Goal: Task Accomplishment & Management: Manage account settings

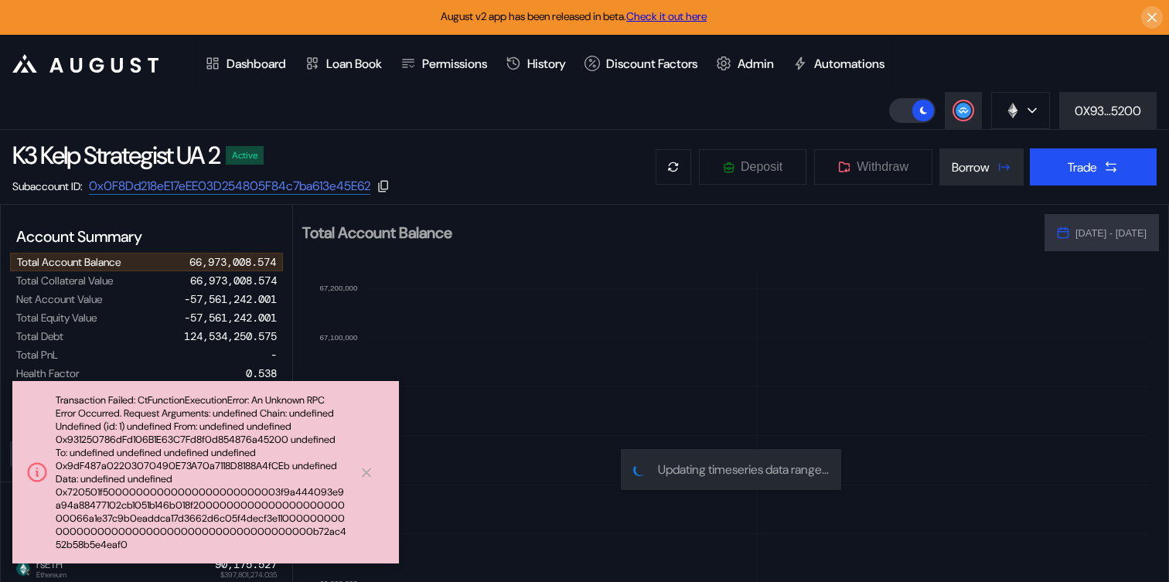
select select "*"
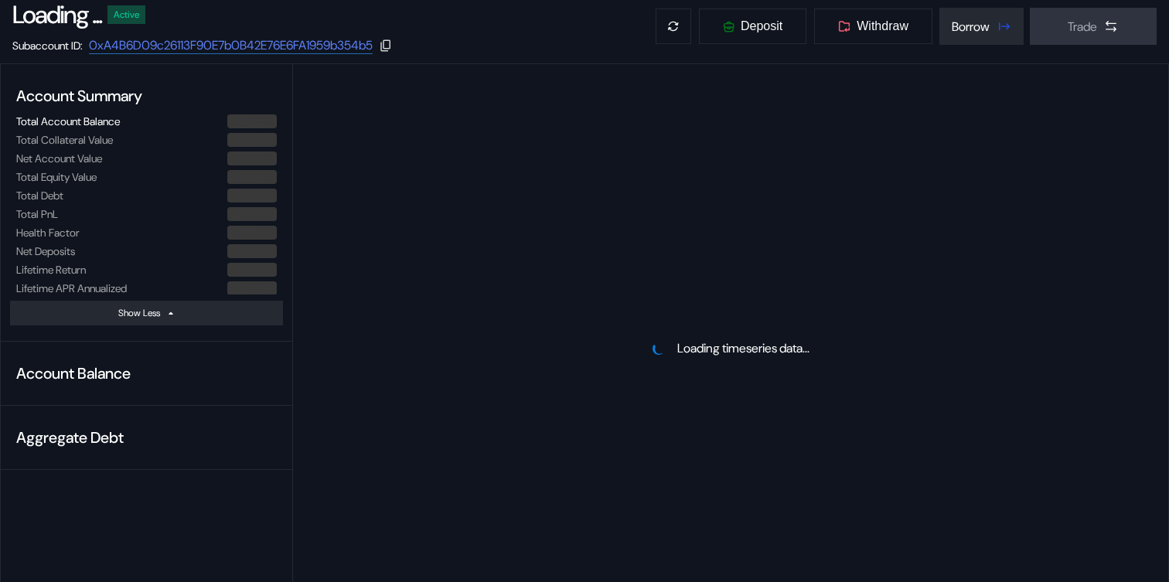
scroll to position [142, 0]
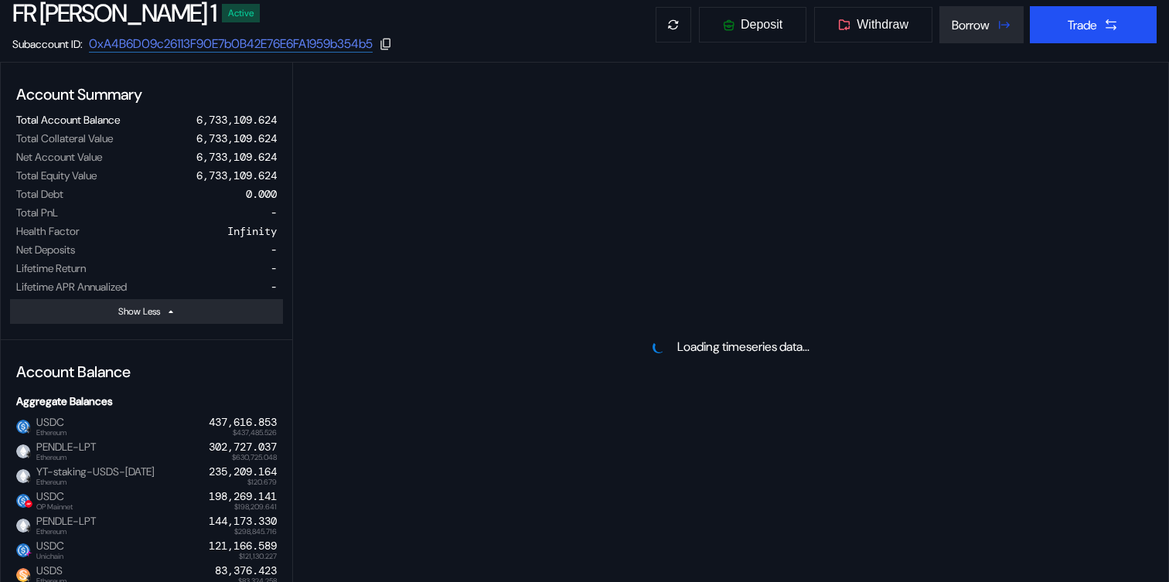
select select "*"
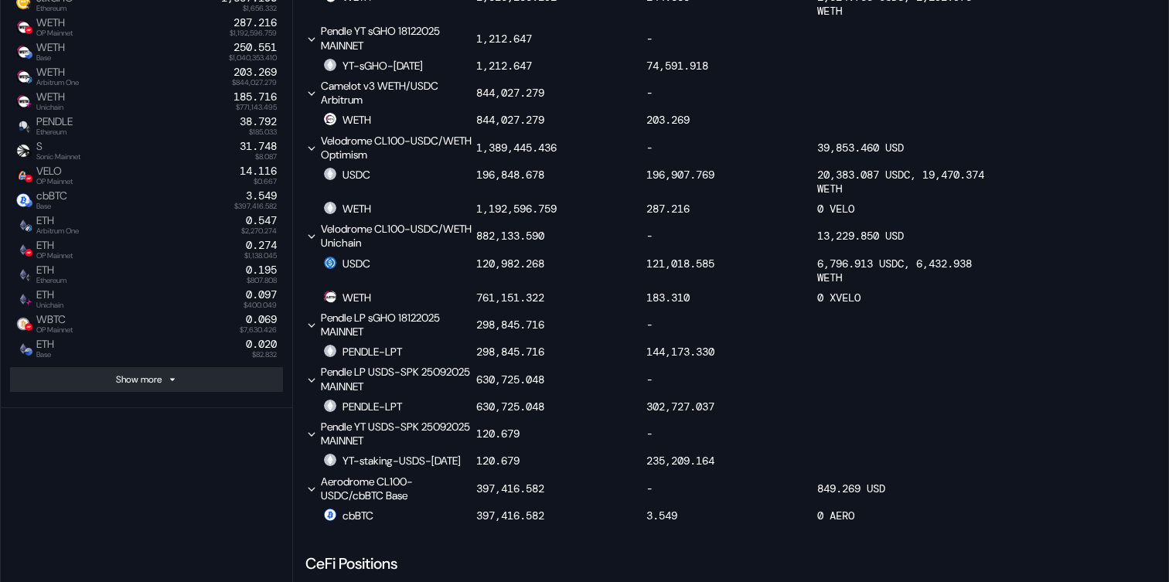
scroll to position [839, 0]
click at [118, 377] on div "Show more" at bounding box center [139, 379] width 46 height 12
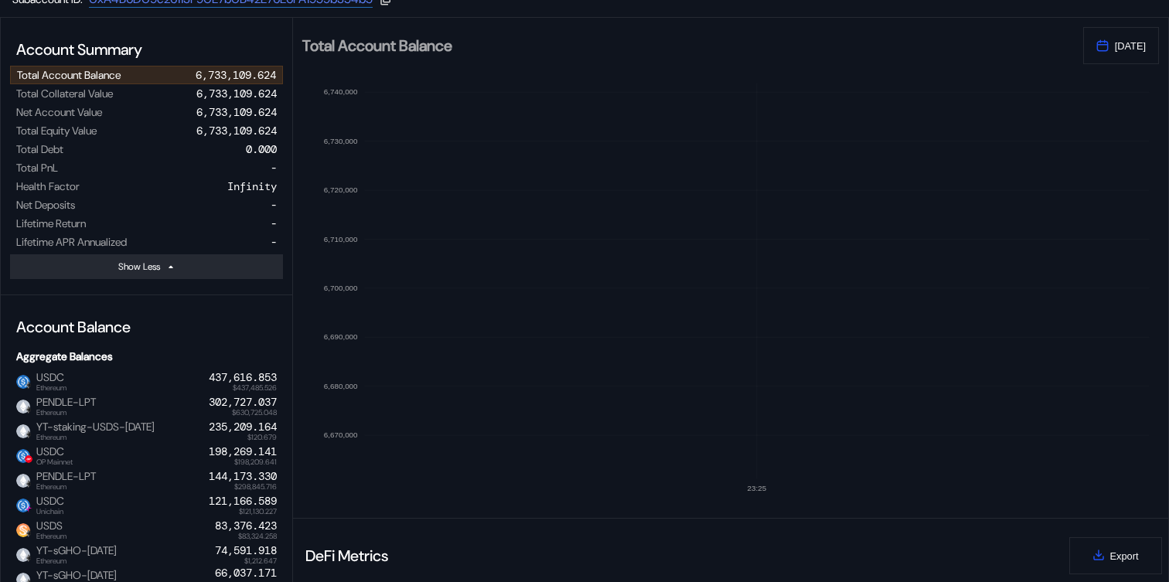
scroll to position [0, 0]
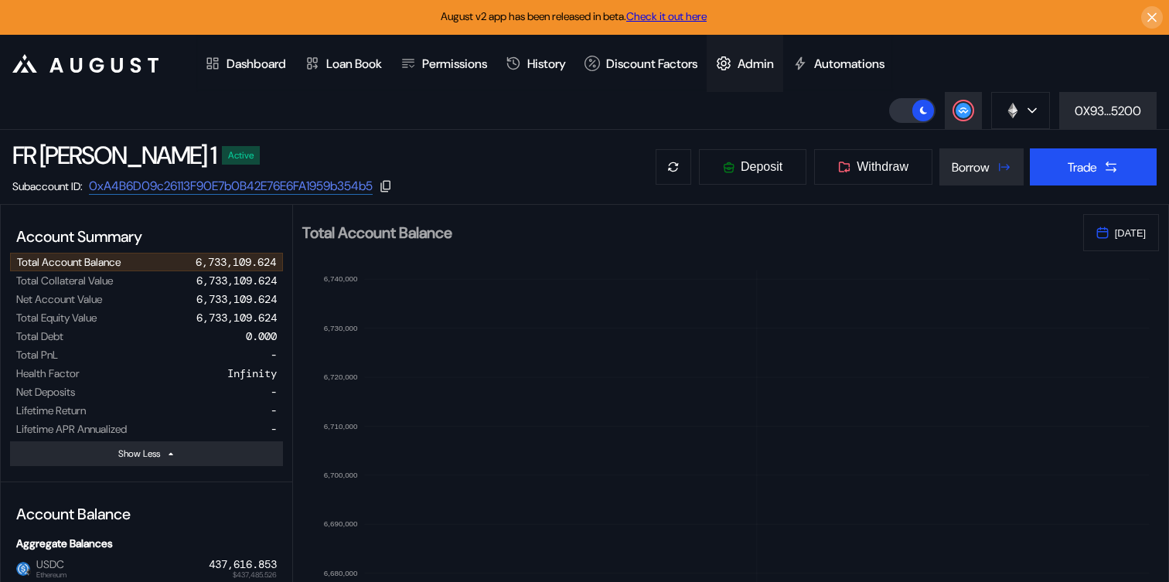
click at [768, 63] on div "Admin" at bounding box center [755, 64] width 36 height 16
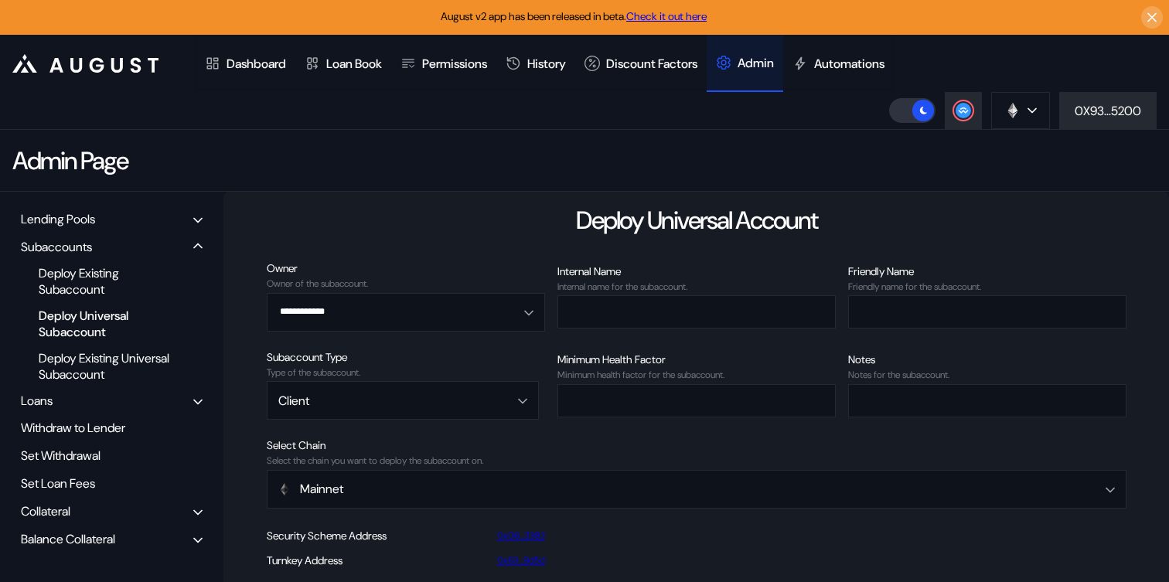
scroll to position [19, 0]
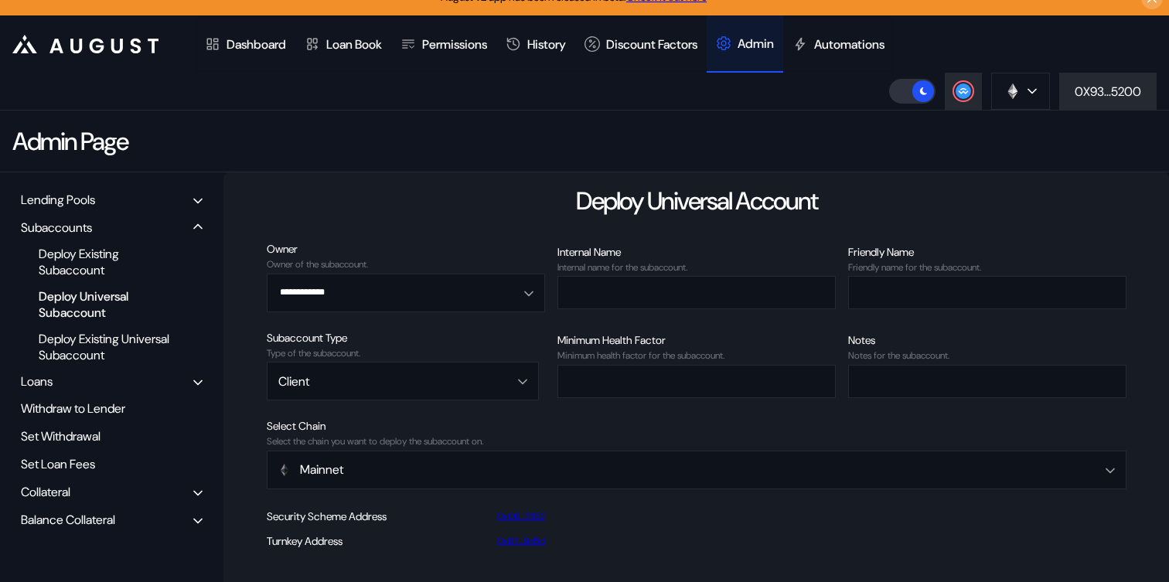
click at [82, 517] on div "Balance Collateral" at bounding box center [68, 520] width 94 height 16
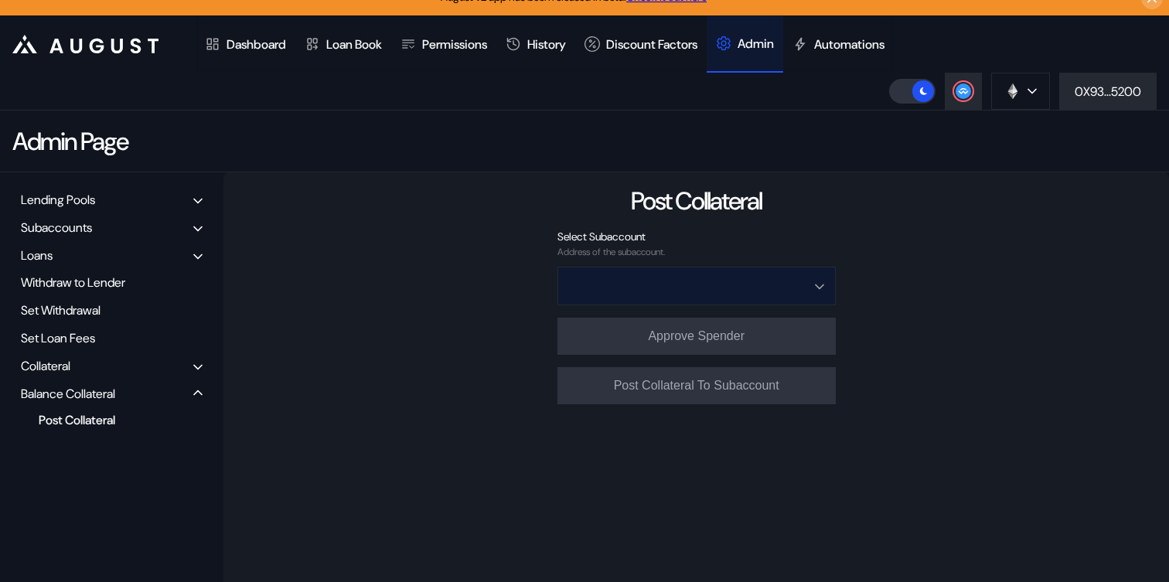
click at [758, 291] on input "Open menu" at bounding box center [688, 285] width 238 height 37
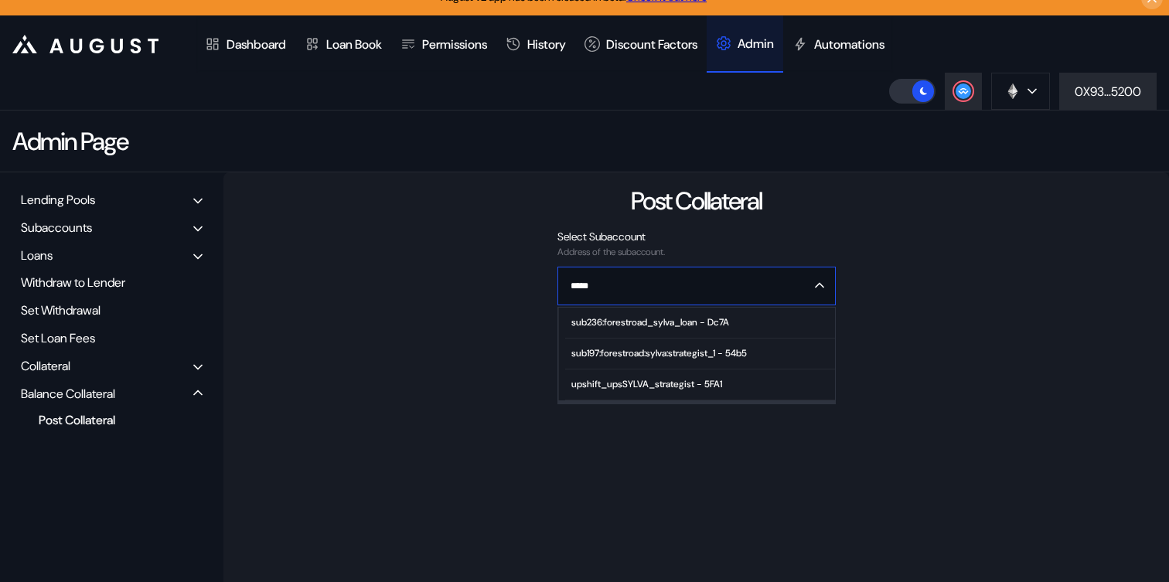
click at [711, 352] on div "sub197:forestroad:sylva:strategist_1 - 54b5" at bounding box center [658, 353] width 175 height 11
type input "**********"
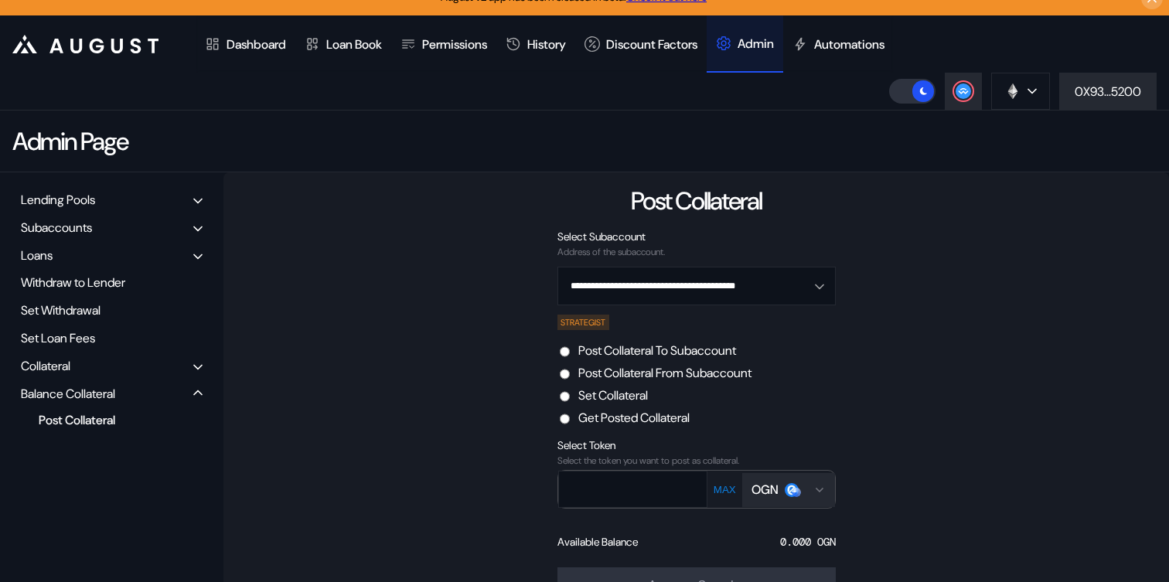
click at [644, 374] on label "Post Collateral From Subaccount" at bounding box center [664, 373] width 173 height 16
click at [780, 493] on div "OGN" at bounding box center [774, 490] width 47 height 16
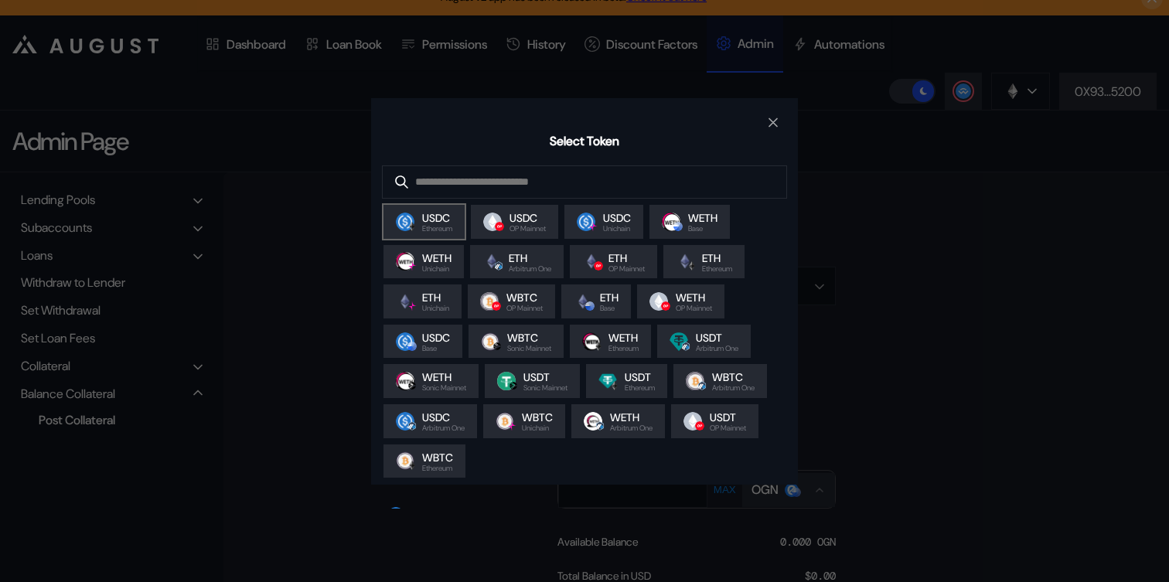
click at [433, 228] on span "Ethereum" at bounding box center [437, 229] width 30 height 8
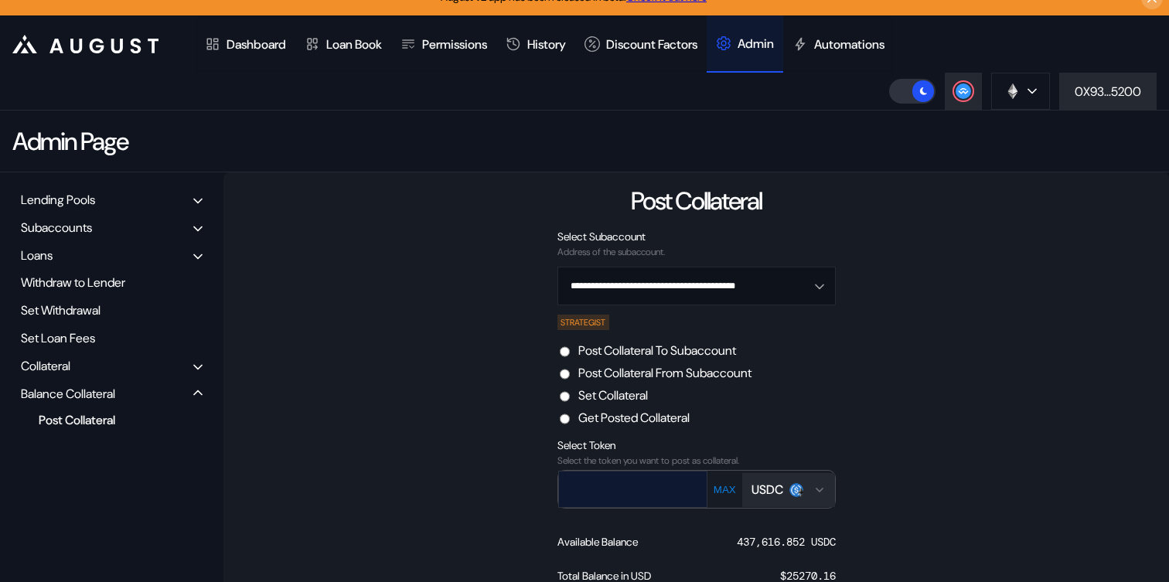
click at [612, 489] on input "text" at bounding box center [621, 489] width 125 height 32
type input "******"
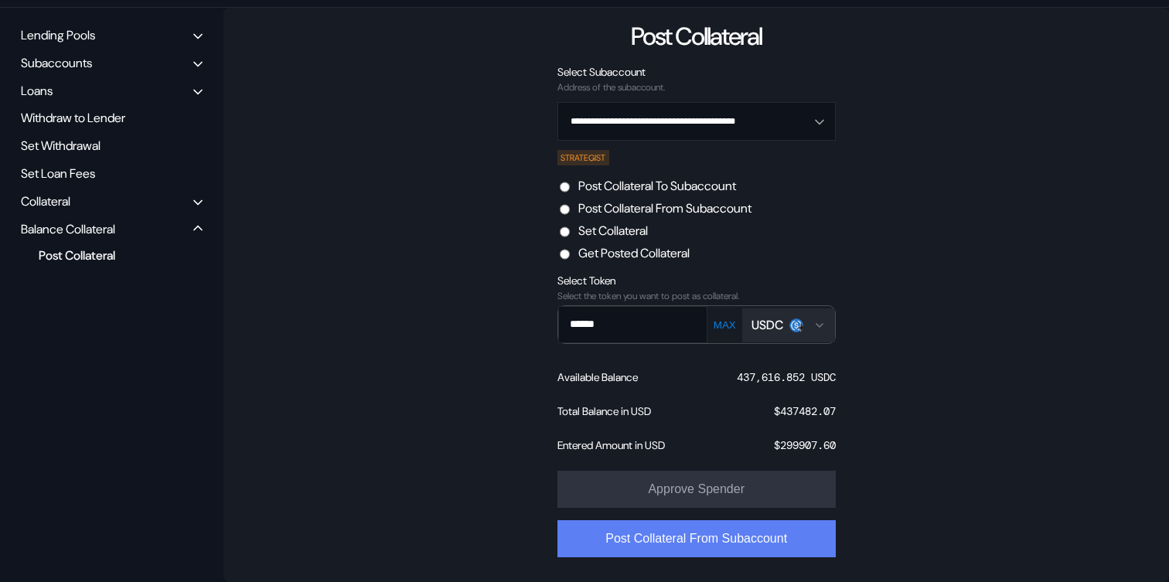
click at [788, 536] on button "Post Collateral From Subaccount" at bounding box center [696, 538] width 278 height 37
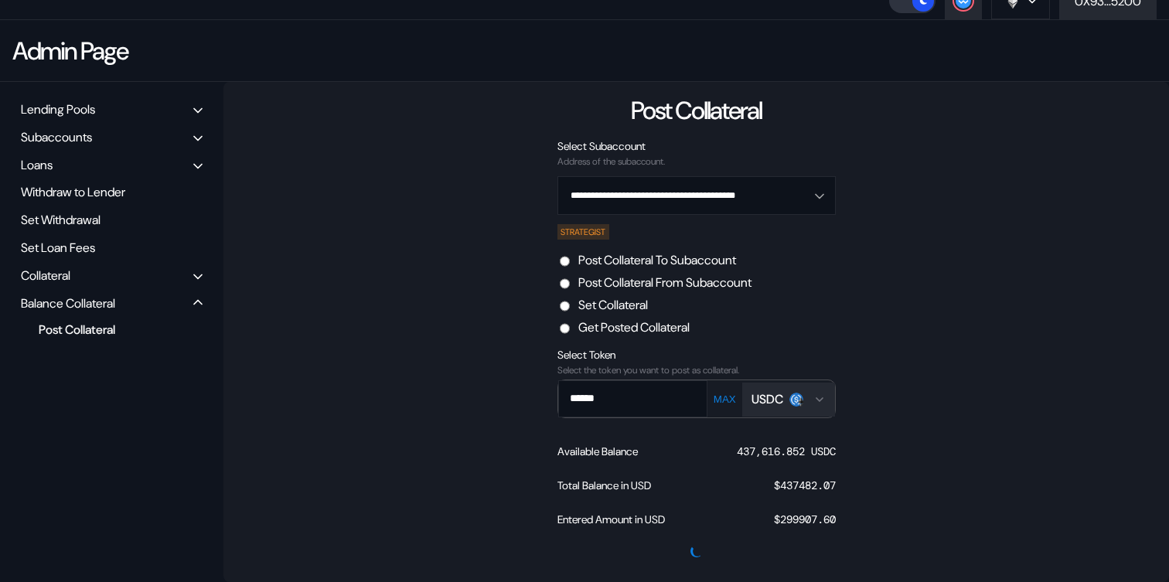
scroll to position [111, 0]
